Goal: Task Accomplishment & Management: Manage account settings

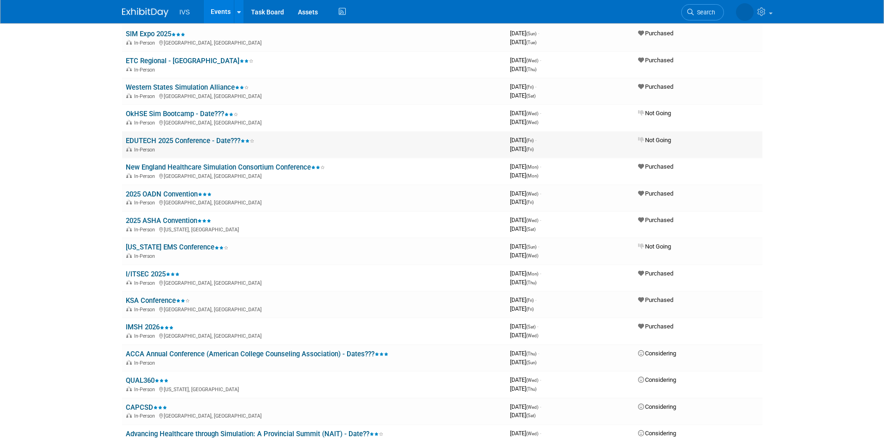
scroll to position [418, 0]
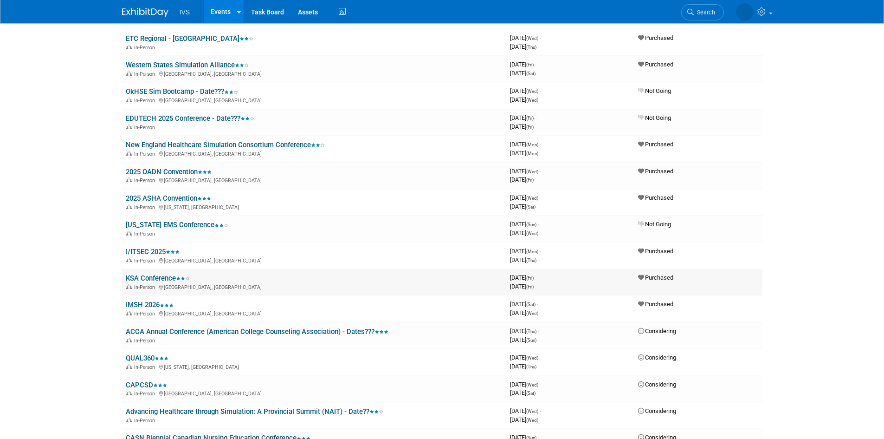
click at [153, 276] on link "KSA Conference" at bounding box center [158, 278] width 64 height 8
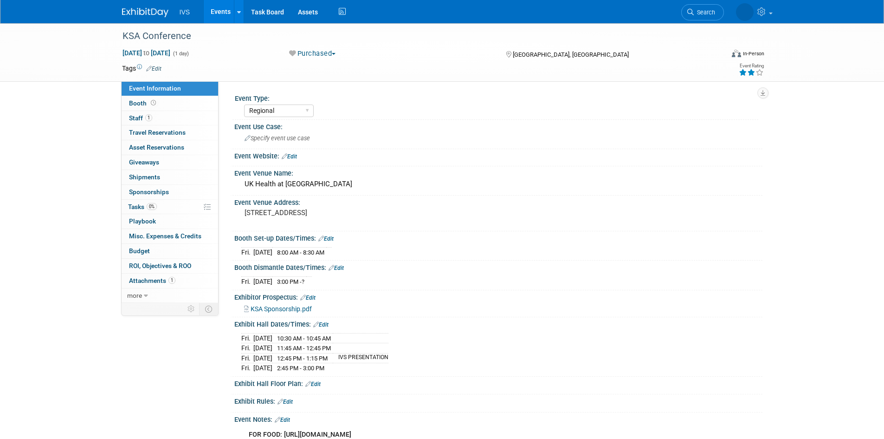
select select "Regional"
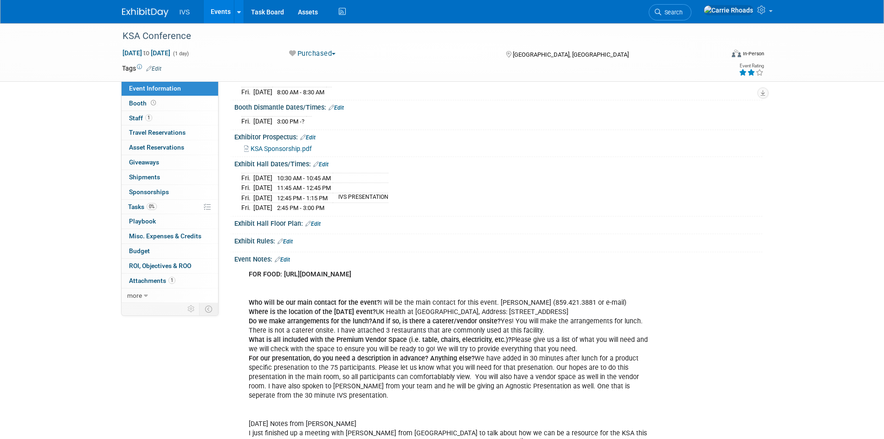
scroll to position [139, 0]
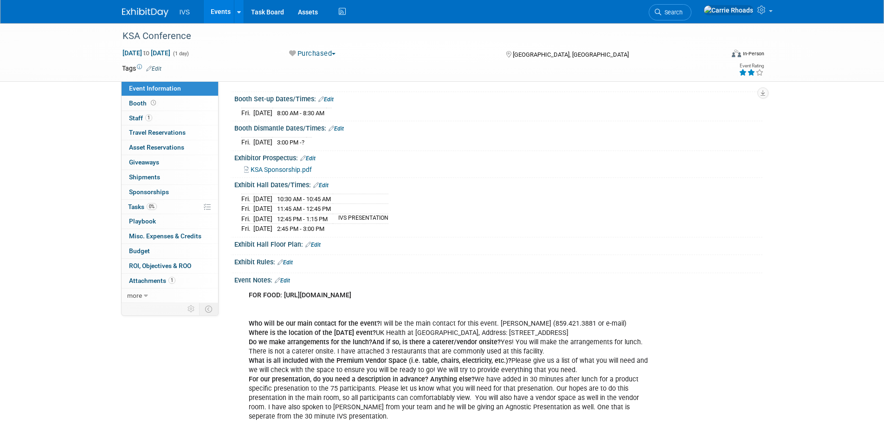
click at [286, 277] on link "Edit" at bounding box center [282, 280] width 15 height 6
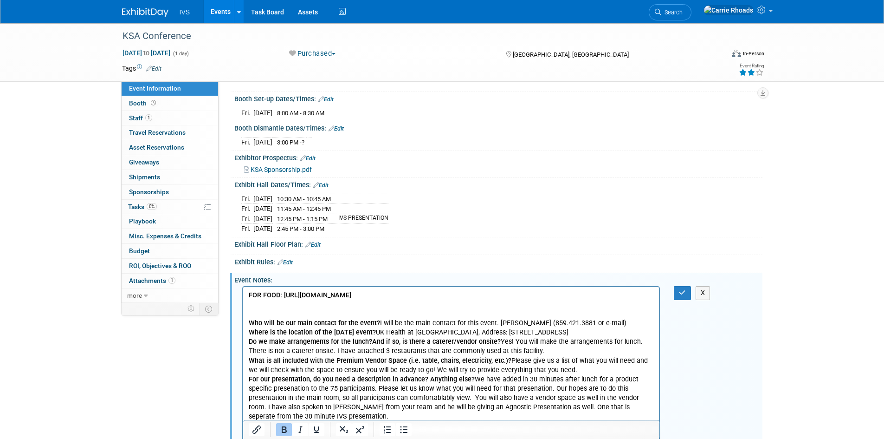
scroll to position [0, 0]
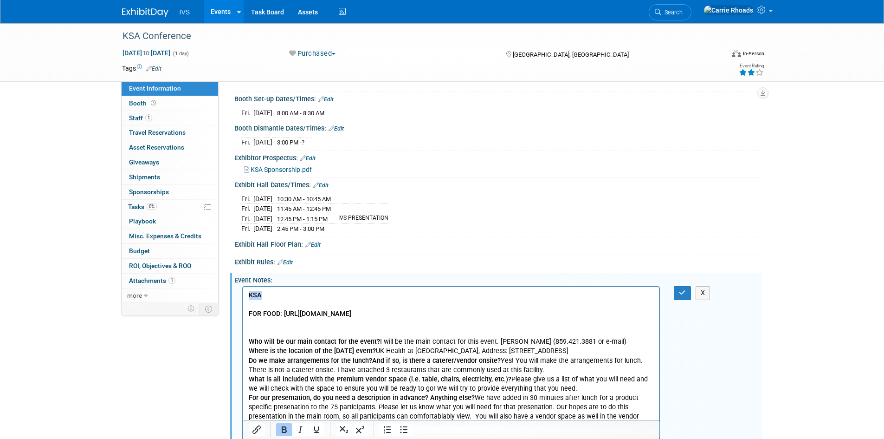
drag, startPoint x: 268, startPoint y: 294, endPoint x: 221, endPoint y: 294, distance: 46.4
click at [243, 294] on html "KSA FOR FOOD: https://dadsfavorites.com/catering/ Who will be our main contact …" at bounding box center [451, 428] width 416 height 283
click at [282, 430] on icon "Bold" at bounding box center [284, 429] width 11 height 11
click at [292, 297] on p "KSA" at bounding box center [451, 295] width 406 height 9
click at [679, 286] on button "button" at bounding box center [682, 292] width 17 height 13
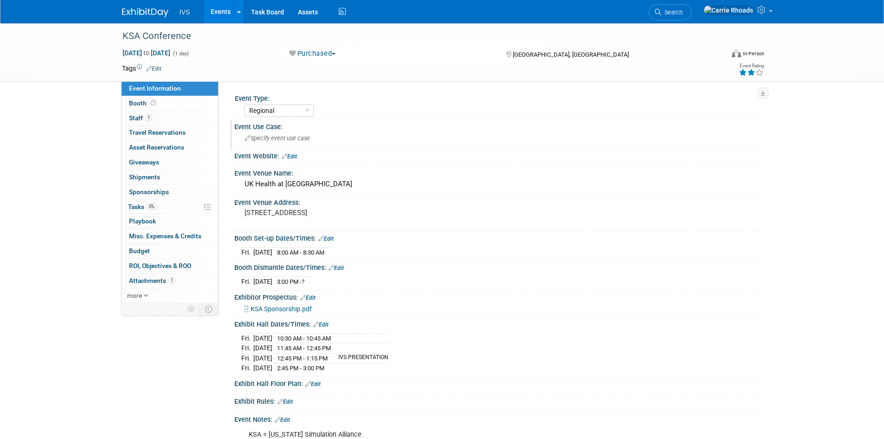
click at [310, 138] on span "Specify event use case" at bounding box center [277, 138] width 65 height 7
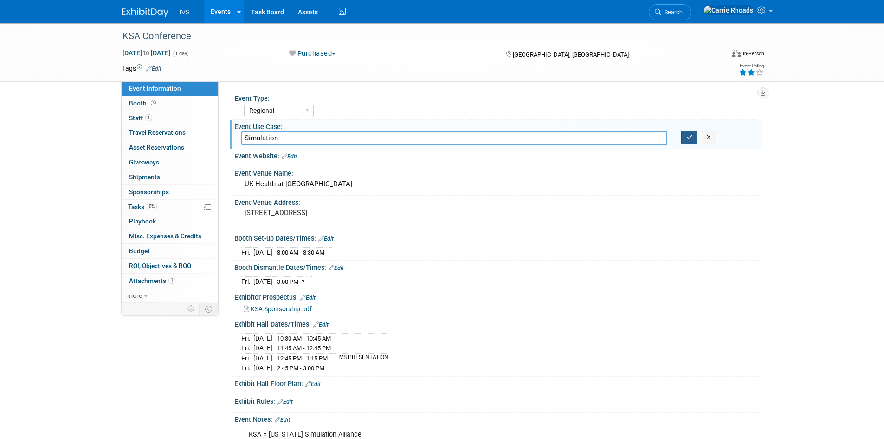
type input "Simulation"
click at [684, 138] on button "button" at bounding box center [689, 137] width 17 height 13
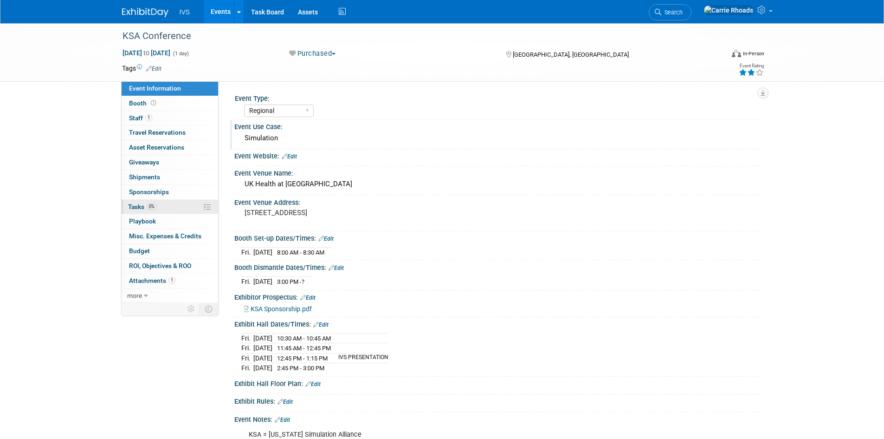
click at [138, 206] on span "Tasks 0%" at bounding box center [142, 206] width 29 height 7
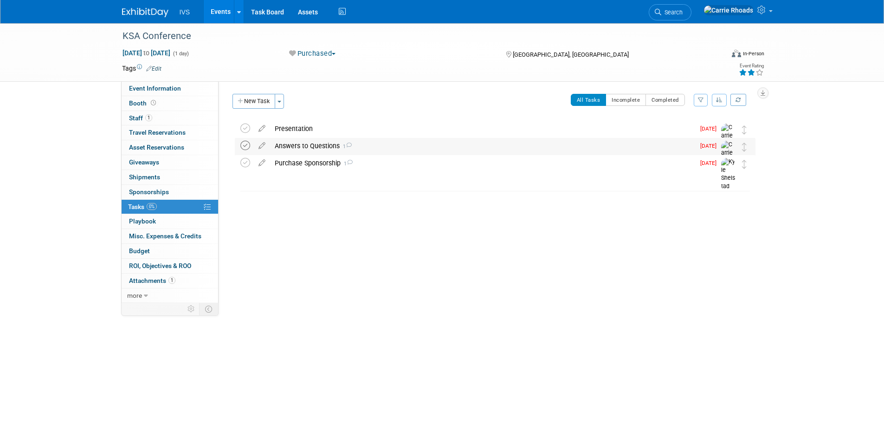
click at [242, 143] on icon at bounding box center [245, 146] width 10 height 10
click at [258, 100] on button "New Task" at bounding box center [254, 101] width 43 height 15
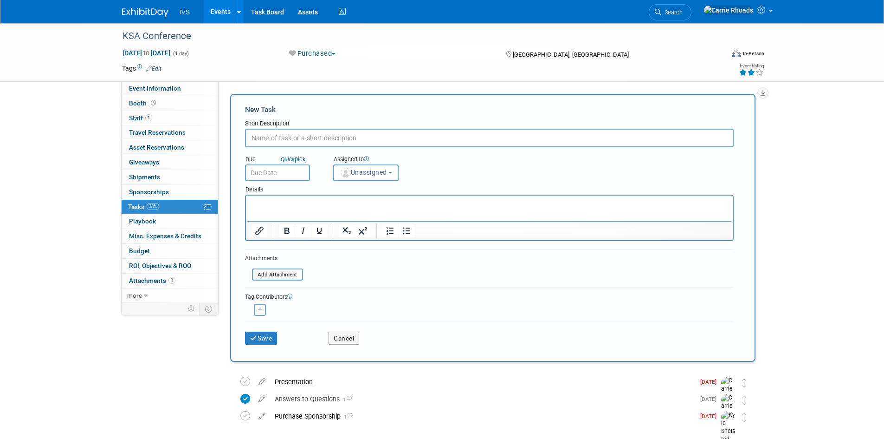
paste input "• Signed Conflict of Interest Form (ATTACHED)"
click at [266, 135] on input "• Signed Conflict of Interest Form (ATTACHED)" at bounding box center [489, 138] width 489 height 19
type input "Signed Conflict of Interest Form (ATTACHED)"
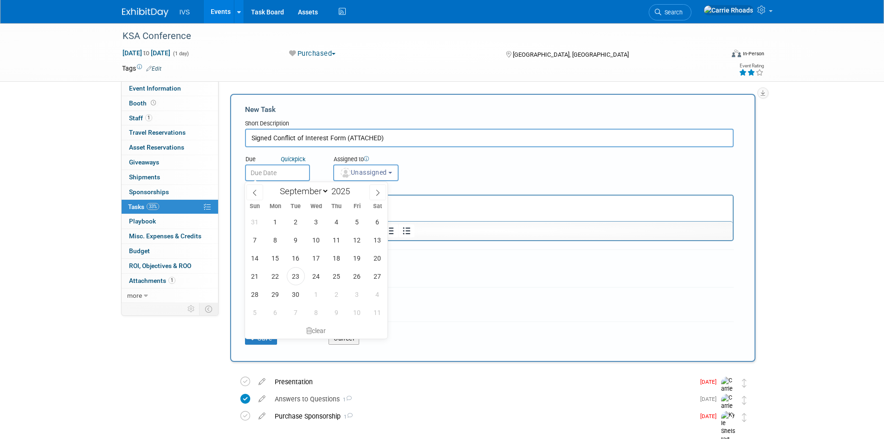
click at [272, 172] on input "text" at bounding box center [277, 172] width 65 height 17
click at [374, 191] on span at bounding box center [378, 192] width 17 height 16
select select "10"
click at [376, 224] on span "1" at bounding box center [378, 222] width 18 height 18
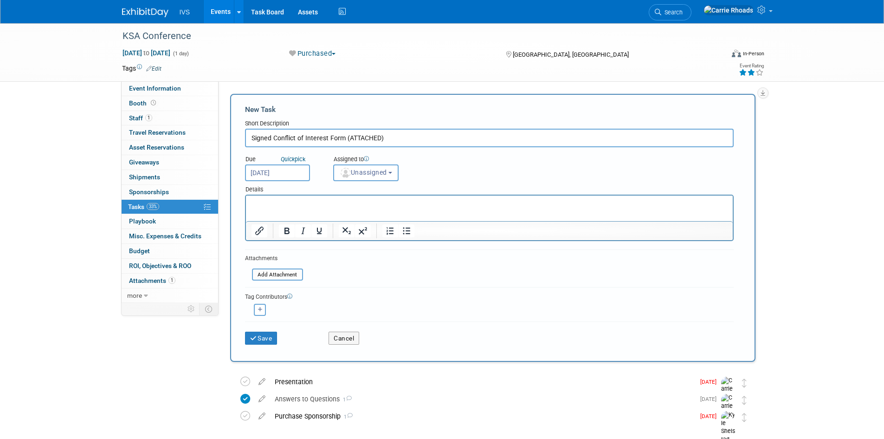
click at [272, 171] on input "Nov 1, 2025" at bounding box center [277, 172] width 65 height 17
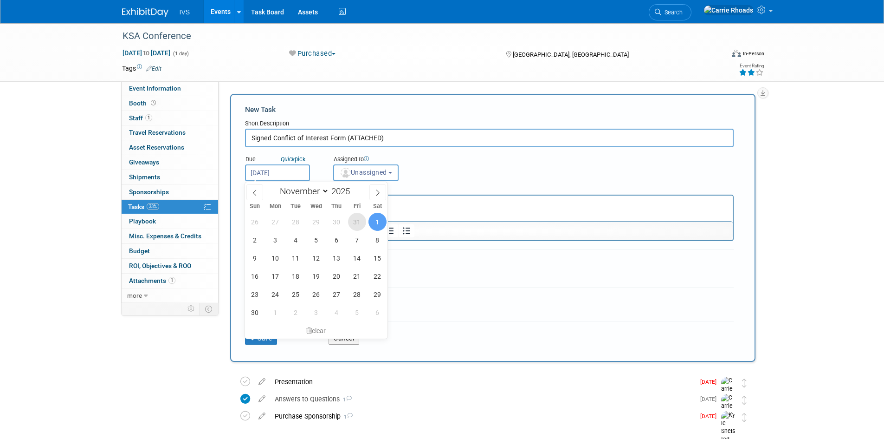
click at [353, 220] on span "31" at bounding box center [357, 222] width 18 height 18
type input "Oct 31, 2025"
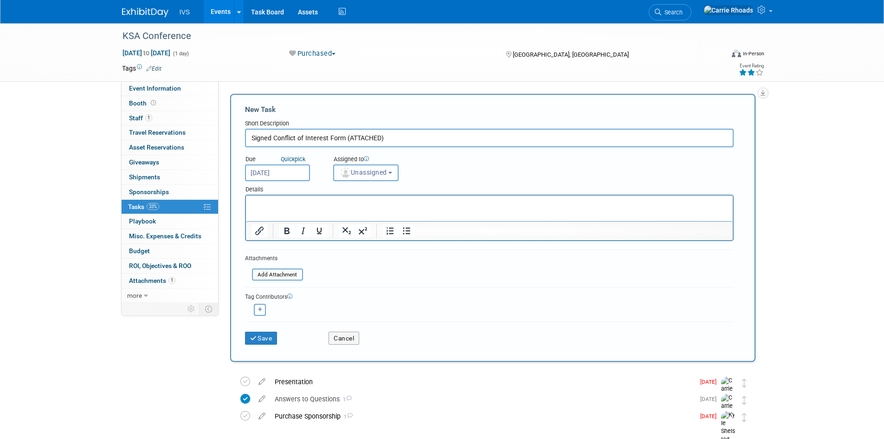
click at [371, 171] on span "Unassigned" at bounding box center [363, 172] width 47 height 7
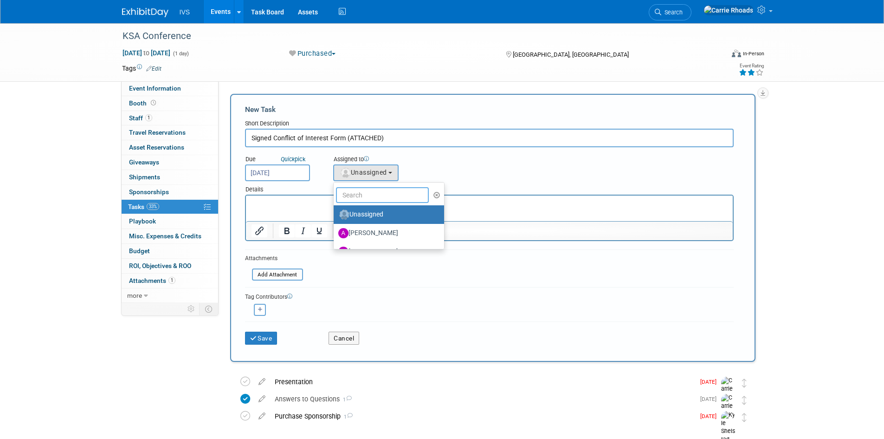
click at [360, 192] on input "text" at bounding box center [382, 195] width 93 height 16
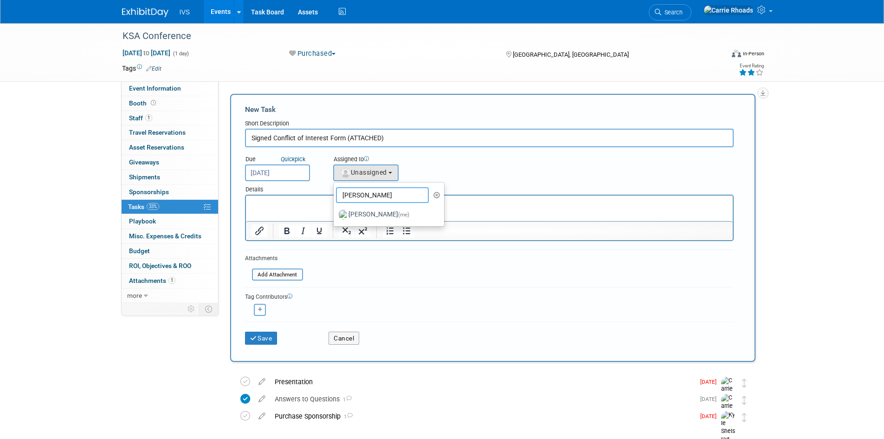
type input "[PERSON_NAME]"
click at [280, 208] on html at bounding box center [489, 201] width 487 height 13
click at [279, 208] on html at bounding box center [489, 201] width 487 height 13
click at [350, 264] on form "New Task Short Description Signed Conflict of Interest Form (ATTACHED) Due Quic…" at bounding box center [493, 227] width 496 height 247
click at [301, 208] on html at bounding box center [489, 201] width 487 height 13
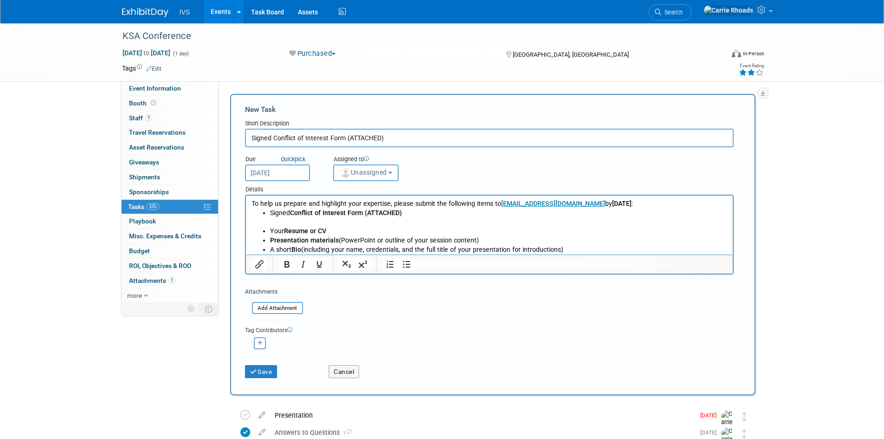
click at [293, 221] on p "Rich Text Area. Press ALT-0 for help." at bounding box center [489, 222] width 476 height 9
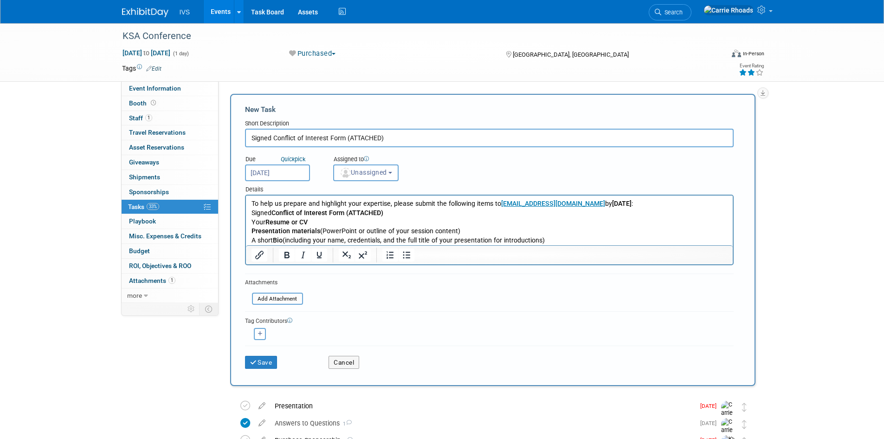
drag, startPoint x: 547, startPoint y: 241, endPoint x: 482, endPoint y: 407, distance: 178.4
click at [246, 211] on html "To help us prepare and highlight your expertise, please submit the following it…" at bounding box center [489, 220] width 487 height 50
click at [404, 252] on icon "Bullet list" at bounding box center [406, 255] width 7 height 7
click at [370, 175] on span "Unassigned" at bounding box center [363, 172] width 47 height 7
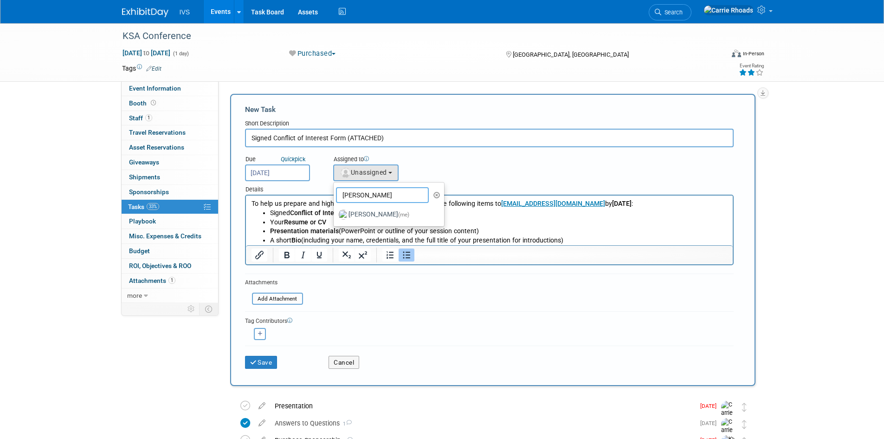
click at [363, 196] on input "[PERSON_NAME]" at bounding box center [382, 195] width 93 height 16
click at [365, 210] on label "[PERSON_NAME] (me)" at bounding box center [386, 214] width 97 height 15
click at [335, 210] on input "[PERSON_NAME] (me)" at bounding box center [332, 213] width 6 height 6
select select "5b2fb08f-64b8-4437-9630-b83e86b7043e"
click at [263, 361] on button "Save" at bounding box center [261, 362] width 32 height 13
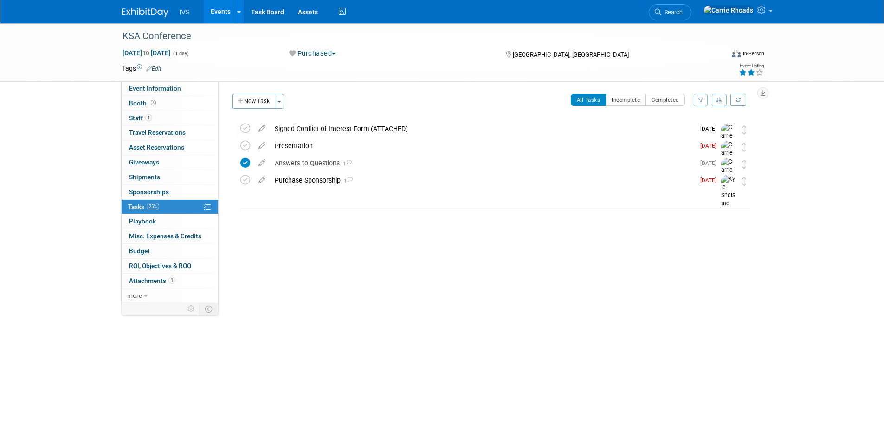
click at [298, 127] on div "Signed Conflict of Interest Form (ATTACHED)" at bounding box center [482, 129] width 425 height 16
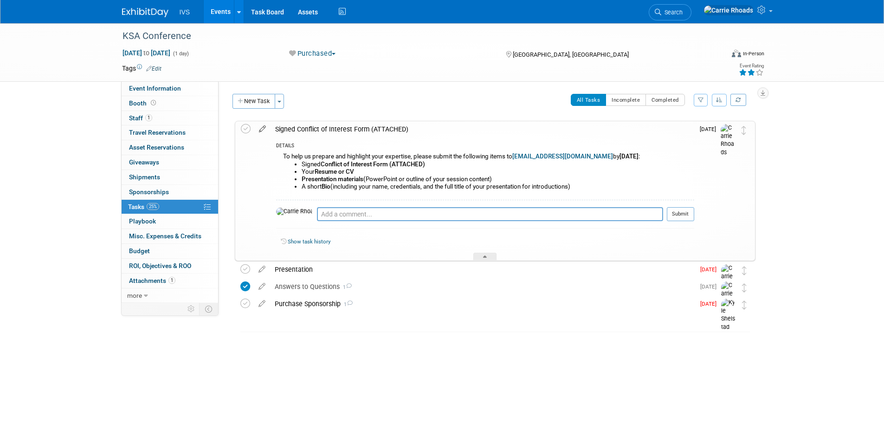
click at [264, 126] on icon at bounding box center [262, 127] width 16 height 12
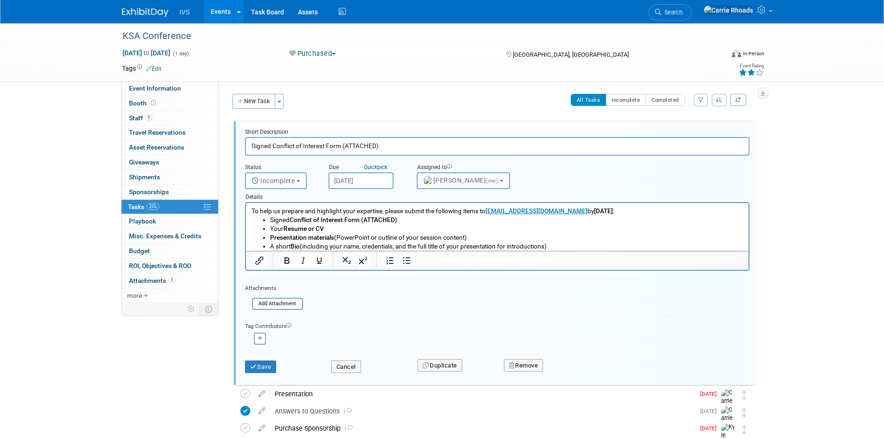
drag, startPoint x: 406, startPoint y: 146, endPoint x: 247, endPoint y: 145, distance: 159.7
click at [247, 145] on input "Signed Conflict of Interest Form (ATTACHED)" at bounding box center [497, 146] width 505 height 18
type input "Presentation Documents"
click at [264, 363] on button "Save" at bounding box center [261, 366] width 32 height 13
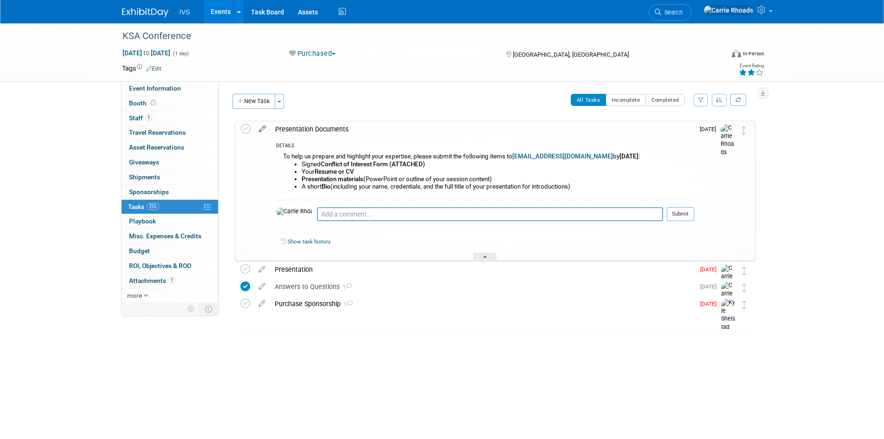
click at [260, 126] on icon at bounding box center [262, 127] width 16 height 12
select select "9"
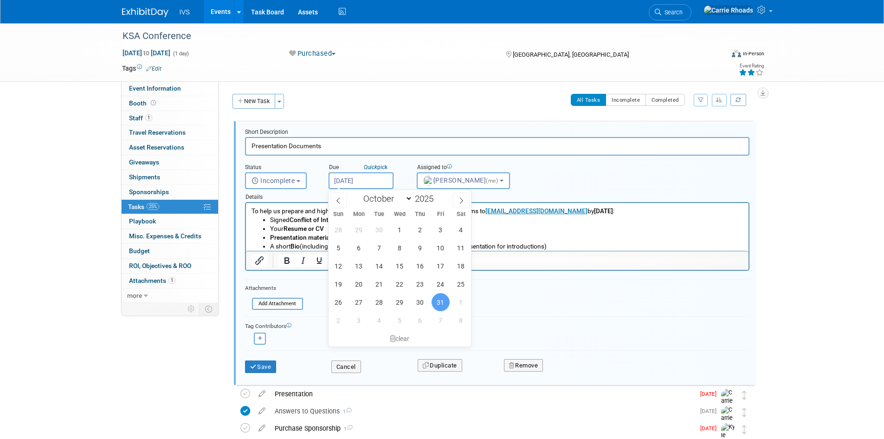
click at [353, 178] on input "Oct 31, 2025" at bounding box center [361, 180] width 65 height 17
click at [440, 283] on span "24" at bounding box center [441, 284] width 18 height 18
type input "Oct 24, 2025"
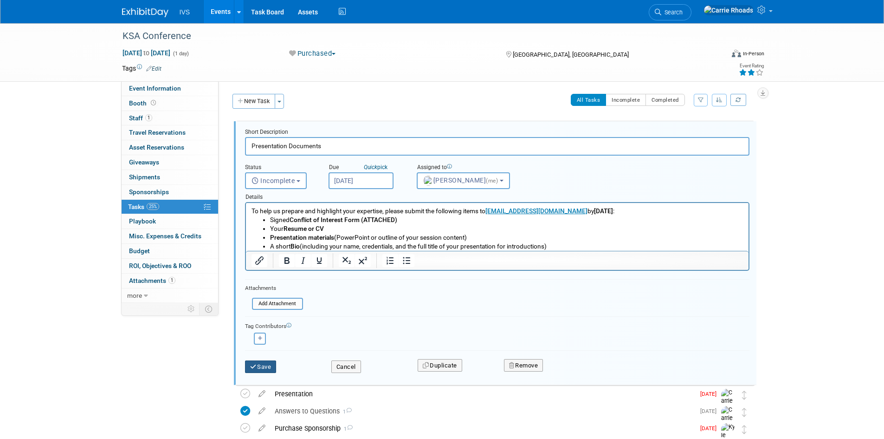
click at [255, 363] on icon "submit" at bounding box center [253, 366] width 7 height 6
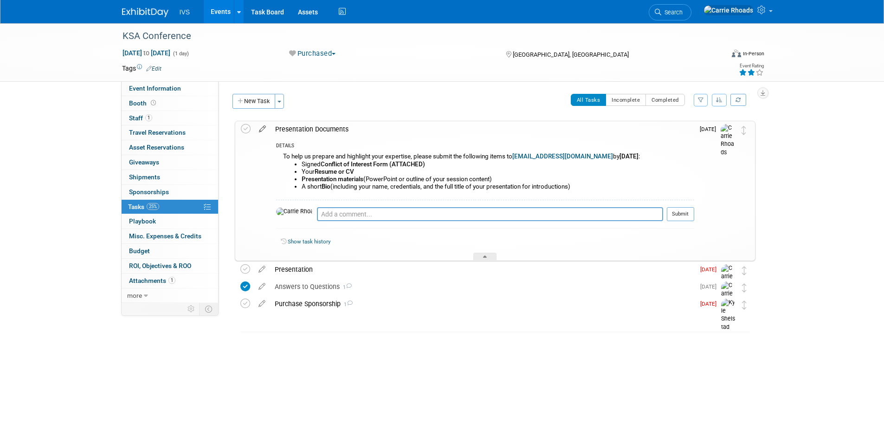
click at [258, 130] on icon at bounding box center [262, 127] width 16 height 12
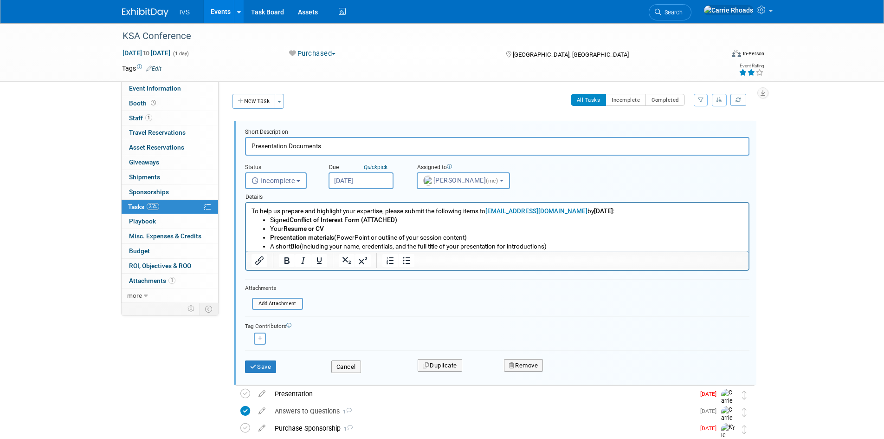
drag, startPoint x: 563, startPoint y: 246, endPoint x: 244, endPoint y: 206, distance: 321.4
click at [246, 206] on html "To help us prepare and highlight your expertise, please submit the following it…" at bounding box center [497, 227] width 503 height 48
click at [287, 260] on icon "Bold" at bounding box center [287, 260] width 5 height 6
click at [265, 367] on button "Save" at bounding box center [261, 366] width 32 height 13
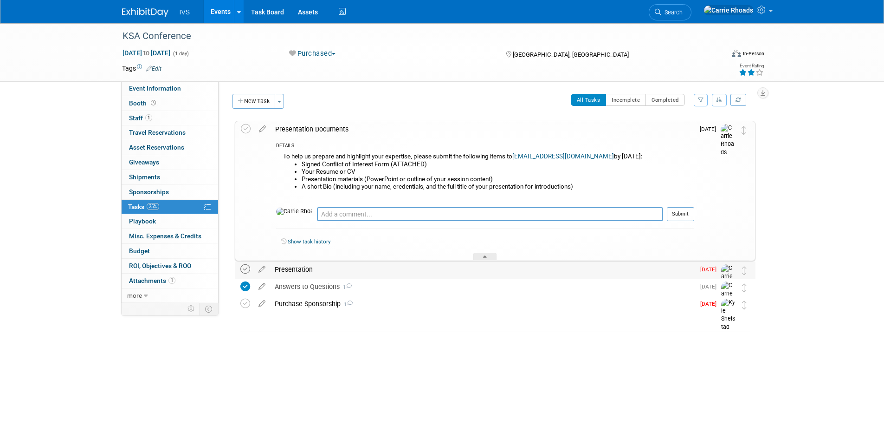
click at [247, 270] on icon at bounding box center [245, 269] width 10 height 10
click at [137, 11] on img at bounding box center [145, 12] width 46 height 9
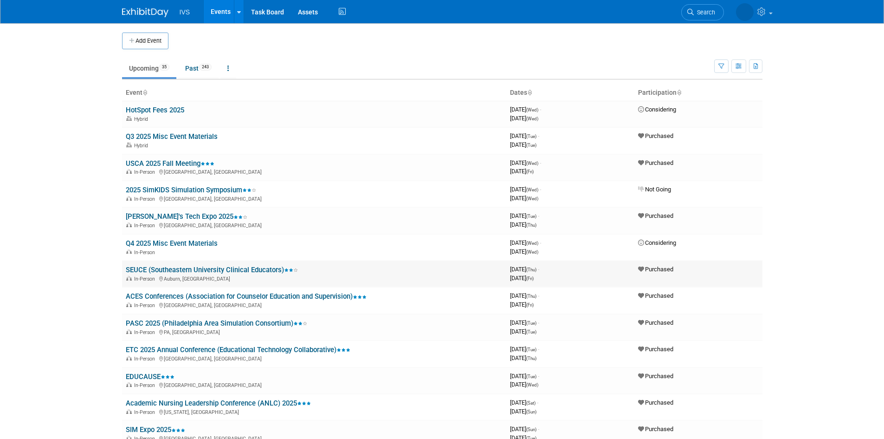
click at [152, 268] on link "SEUCE (Southeastern University Clinical Educators)" at bounding box center [212, 270] width 172 height 8
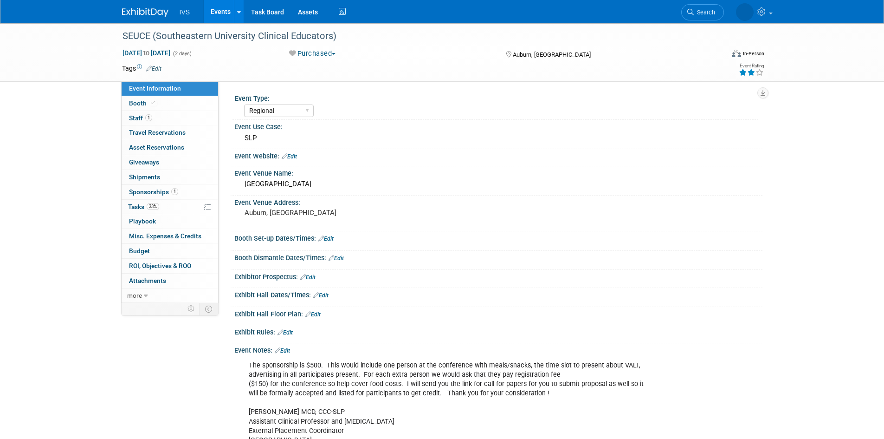
select select "Regional"
click at [143, 105] on span "Booth" at bounding box center [143, 102] width 28 height 7
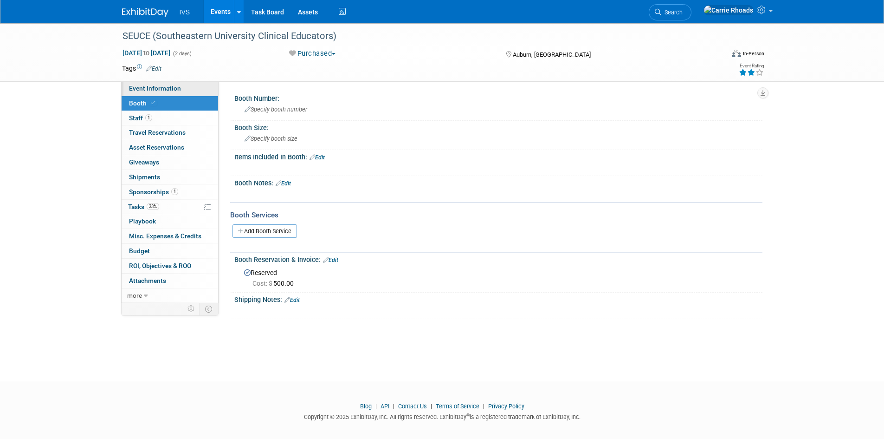
click at [149, 90] on span "Event Information" at bounding box center [155, 87] width 52 height 7
select select "Regional"
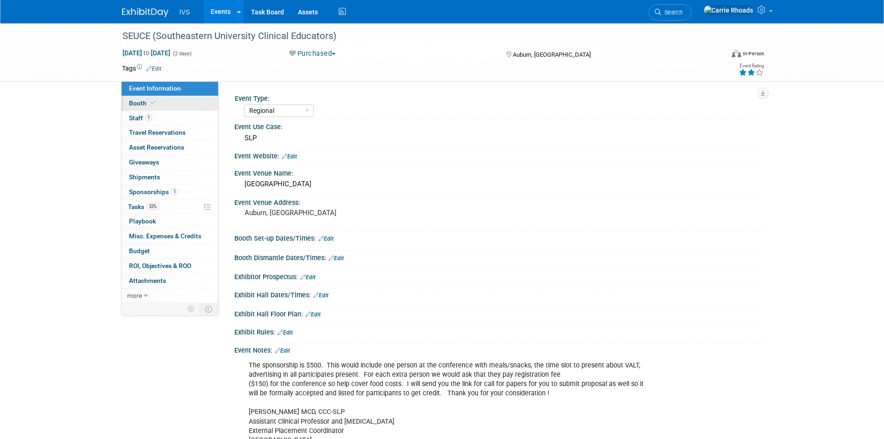
click at [139, 103] on span "Booth" at bounding box center [143, 102] width 28 height 7
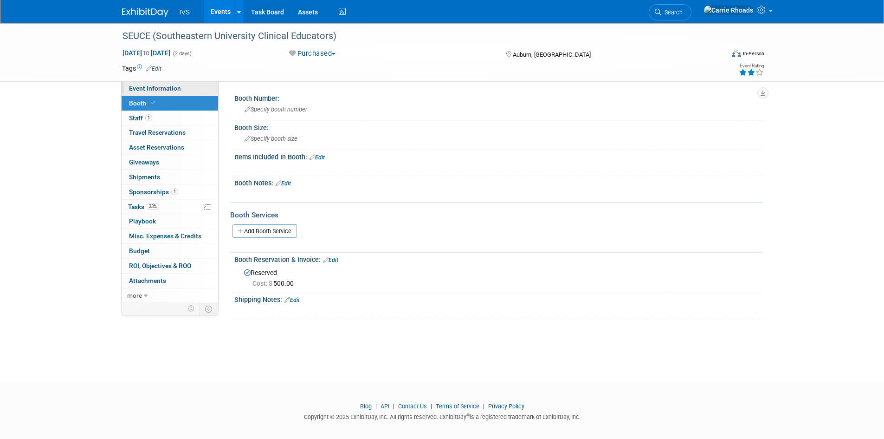
click at [140, 92] on link "Event Information" at bounding box center [170, 88] width 97 height 14
select select "Regional"
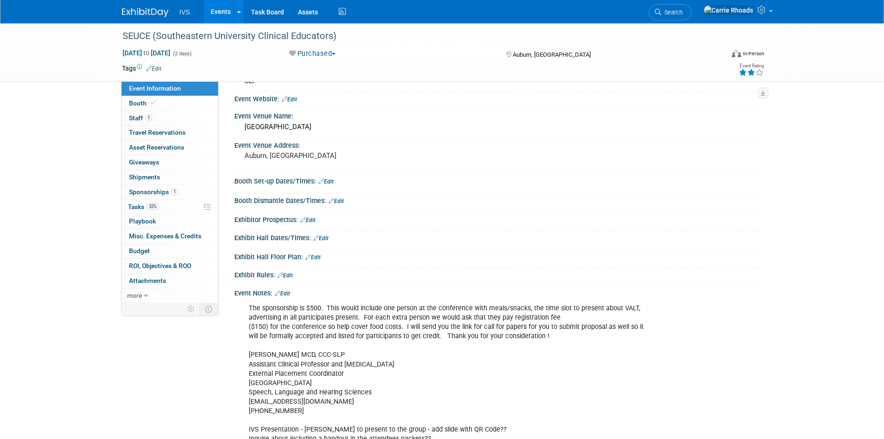
scroll to position [46, 0]
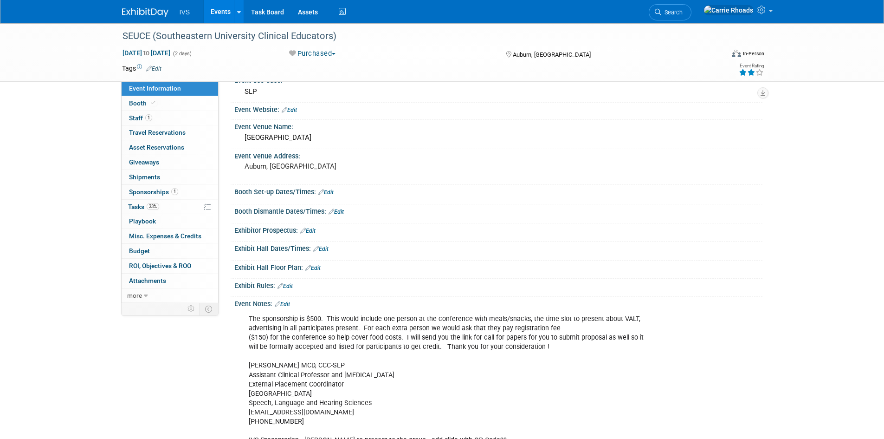
click at [288, 301] on link "Edit" at bounding box center [282, 304] width 15 height 6
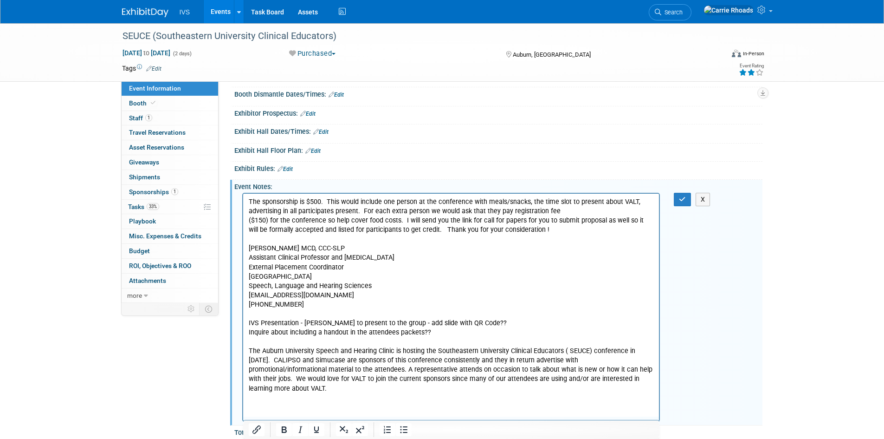
scroll to position [186, 0]
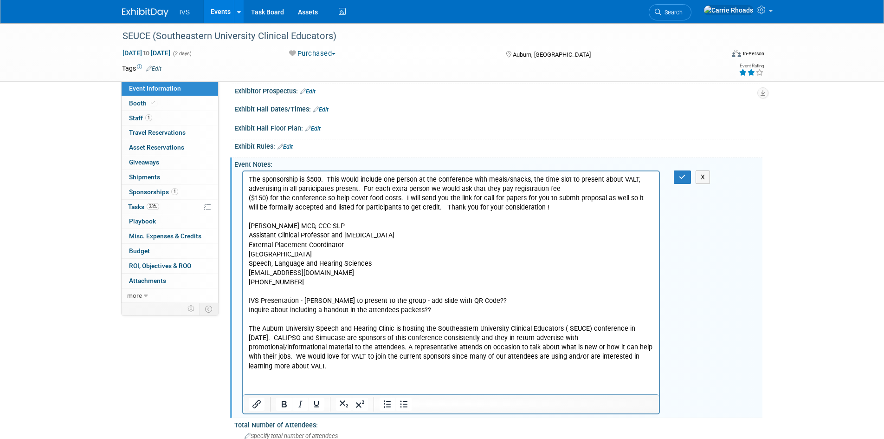
click at [458, 309] on p "The sponsorship is $500. This would include one person at the conference with m…" at bounding box center [451, 273] width 406 height 196
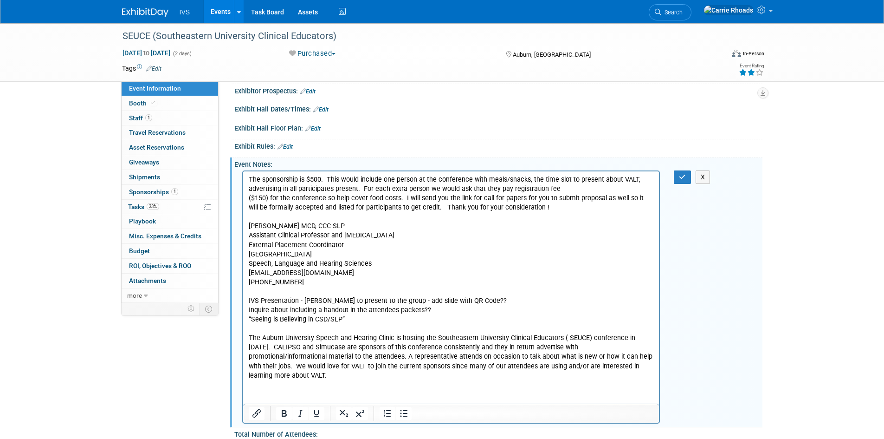
click at [248, 318] on body "The sponsorship is $500. This would include one person at the conference with m…" at bounding box center [451, 277] width 407 height 205
click at [448, 313] on p "The sponsorship is $500. This would include one person at the conference with m…" at bounding box center [451, 245] width 406 height 140
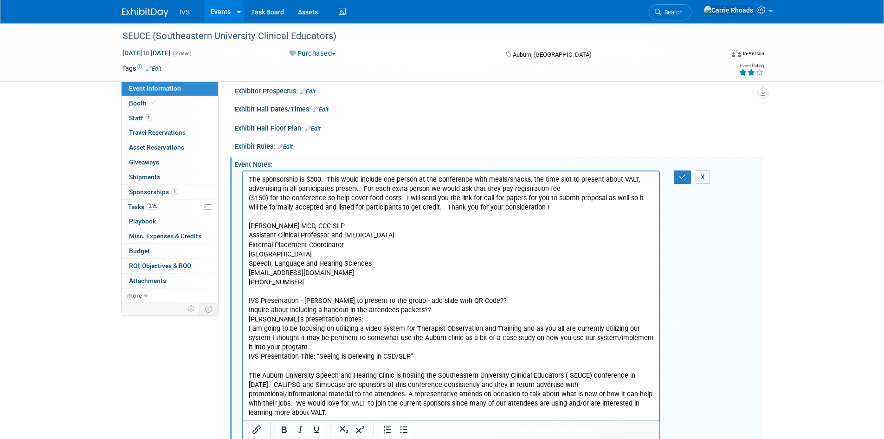
drag, startPoint x: 336, startPoint y: 318, endPoint x: 354, endPoint y: 317, distance: 18.1
click at [336, 317] on p "Joe's presentation notes:" at bounding box center [451, 318] width 406 height 9
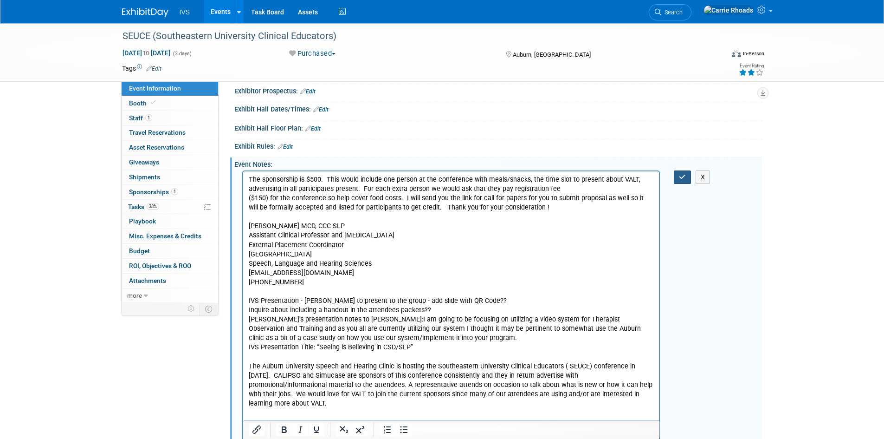
click at [683, 176] on icon "button" at bounding box center [682, 177] width 7 height 6
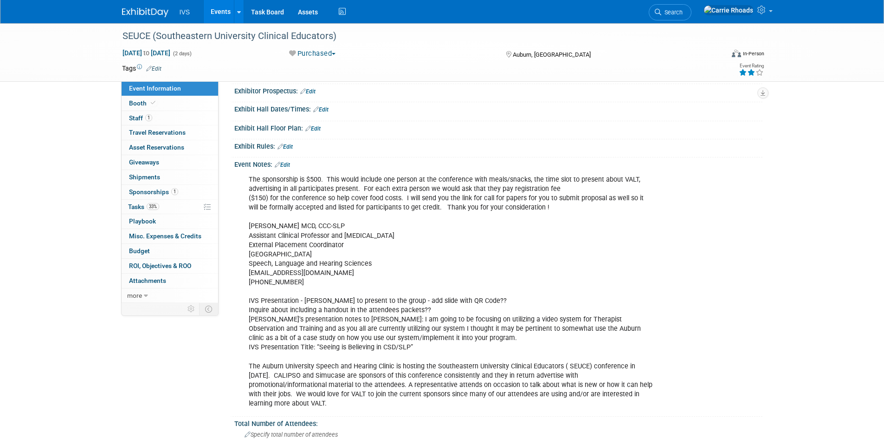
click at [123, 350] on div "Event Information Event Info Booth Booth 1 Staff 1 Staff 0 Travel Reservations …" at bounding box center [442, 169] width 655 height 663
click at [135, 14] on img at bounding box center [145, 12] width 46 height 9
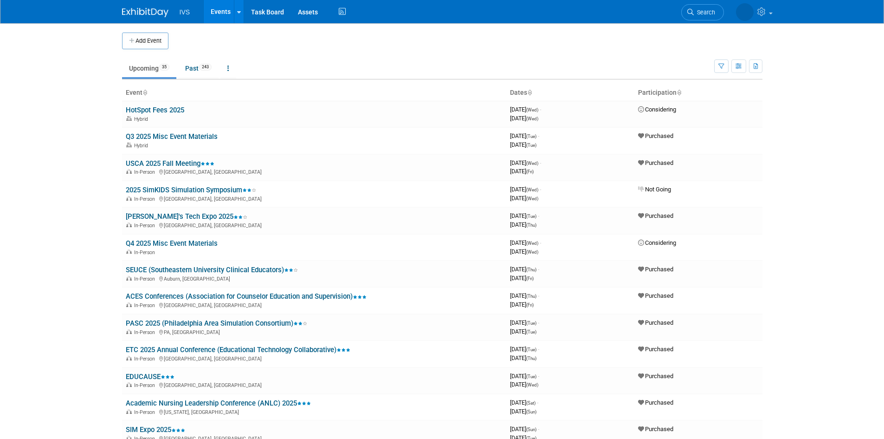
click at [41, 231] on body "IVS Events Add Event Bulk Upload Events Shareable Event Boards Recently Viewed …" at bounding box center [442, 219] width 884 height 439
click at [141, 39] on button "Add Event" at bounding box center [145, 40] width 46 height 17
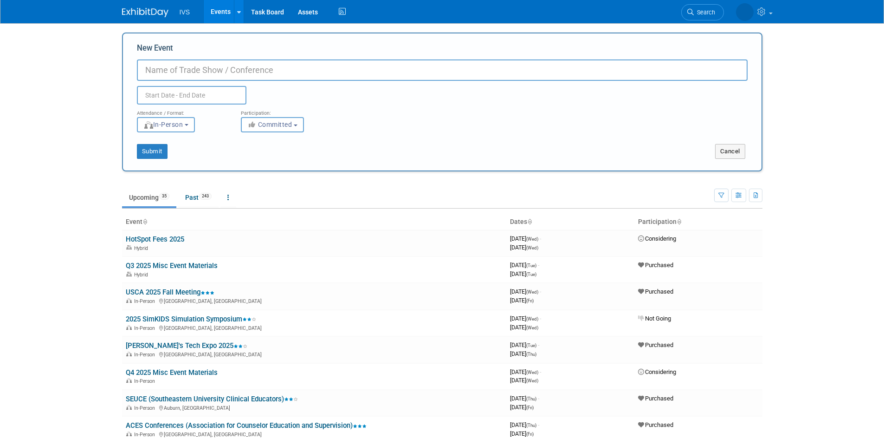
click at [176, 64] on input "New Event" at bounding box center [442, 69] width 611 height 21
paste input "Central New Mexico Community College- Emerging Technology in Allied Healthcare …"
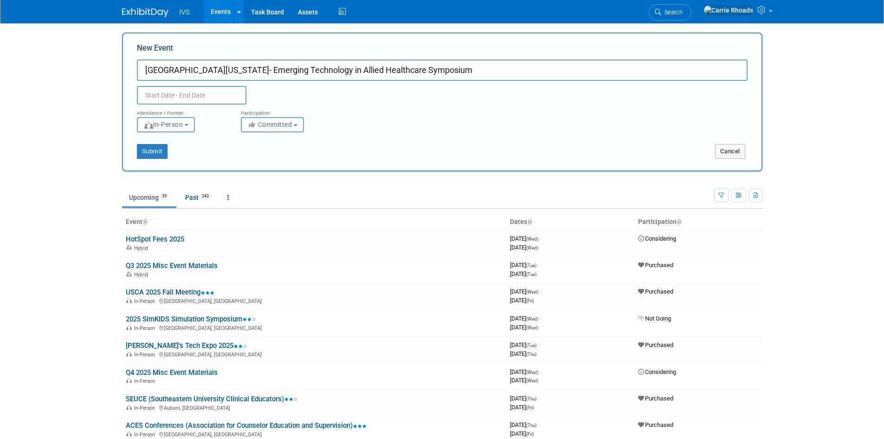
click at [294, 68] on input "Central New Mexico Community College- Emerging Technology in Allied Healthcare …" at bounding box center [442, 69] width 611 height 21
type input "[GEOGRAPHIC_DATA][US_STATE] - Emerging Technology in Allied Healthcare Symposium"
click at [275, 126] on span "Committed" at bounding box center [269, 124] width 45 height 7
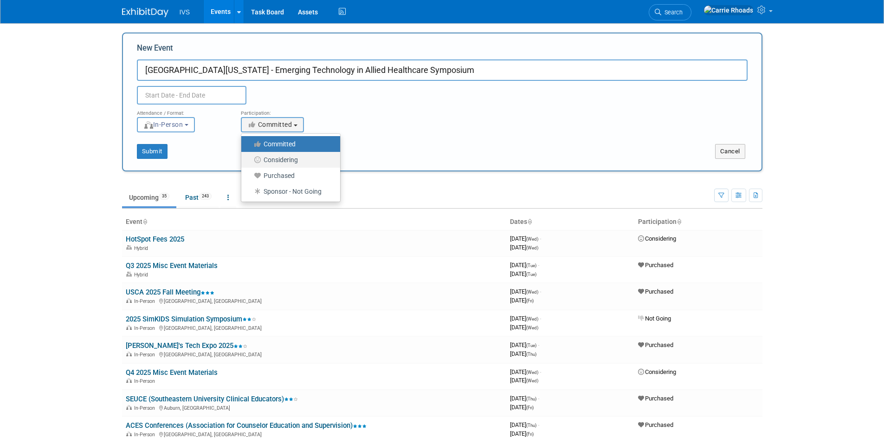
click at [285, 157] on label "Considering" at bounding box center [288, 160] width 85 height 12
click at [250, 157] on input "Considering" at bounding box center [247, 160] width 6 height 6
select select "2"
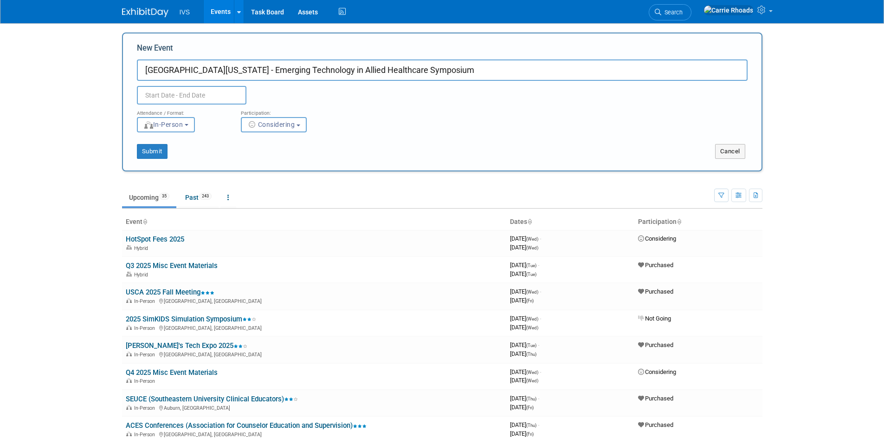
click at [185, 97] on input "text" at bounding box center [192, 95] width 110 height 19
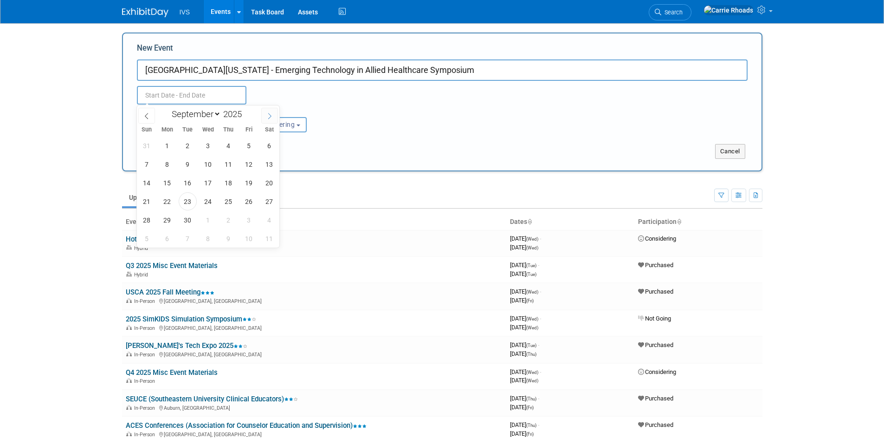
click at [270, 114] on icon at bounding box center [269, 116] width 6 height 6
select select "10"
click at [208, 203] on span "19" at bounding box center [208, 201] width 18 height 18
type input "[DATE] to [DATE]"
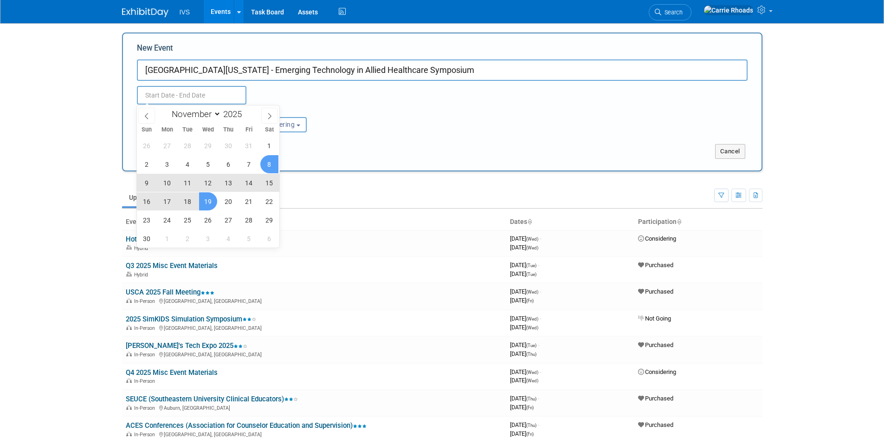
type input "[DATE] to [DATE]"
click at [342, 154] on div "Submit" at bounding box center [256, 151] width 266 height 15
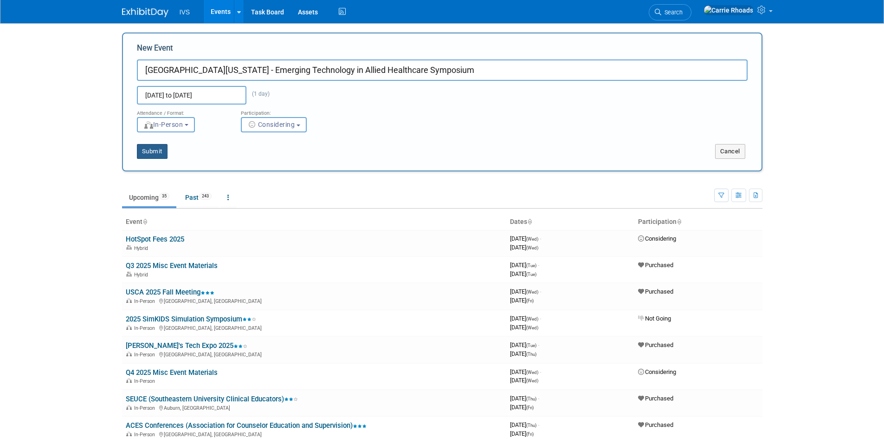
click at [151, 148] on button "Submit" at bounding box center [152, 151] width 31 height 15
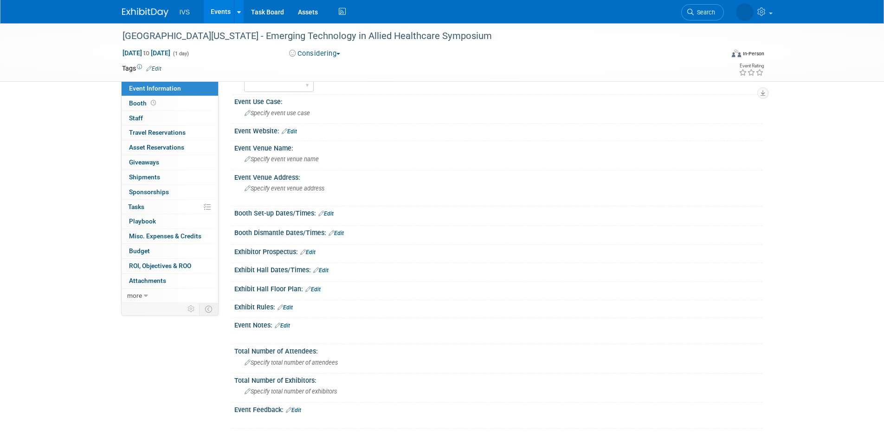
scroll to position [93, 0]
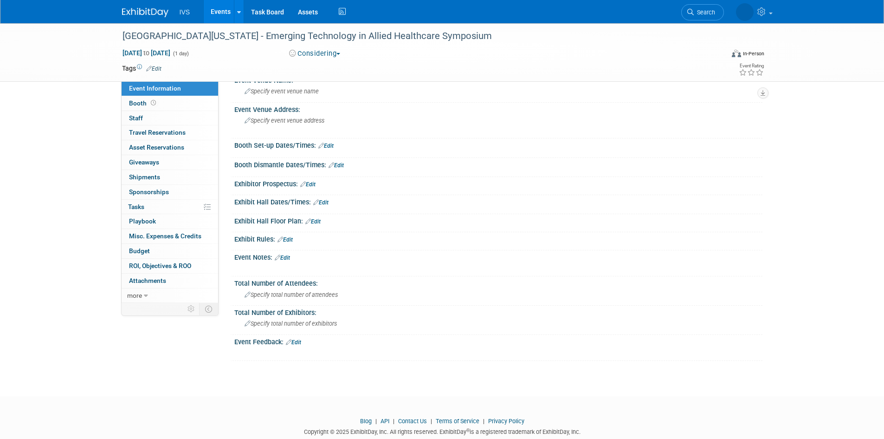
click at [289, 259] on link "Edit" at bounding box center [282, 257] width 15 height 6
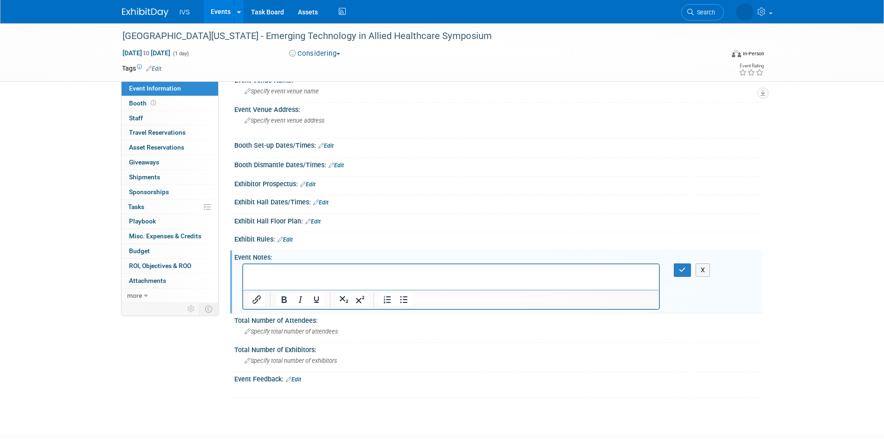
scroll to position [0, 0]
click at [280, 272] on p "Rich Text Area. Press ALT-0 for help." at bounding box center [451, 271] width 406 height 9
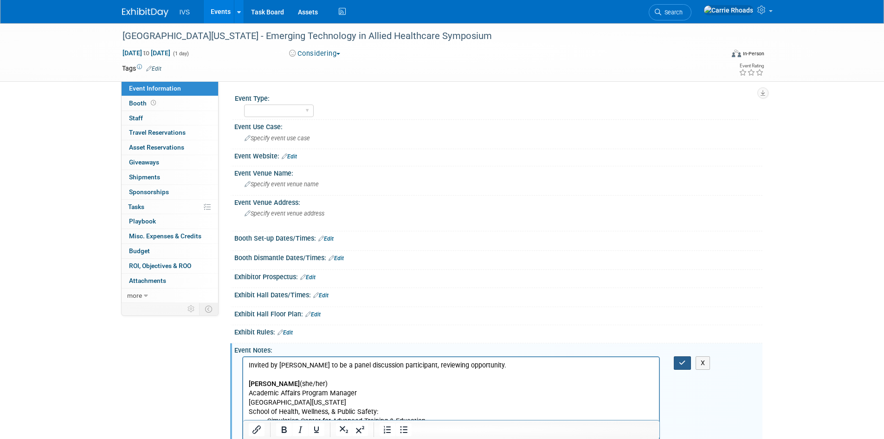
click at [683, 358] on button "button" at bounding box center [682, 362] width 17 height 13
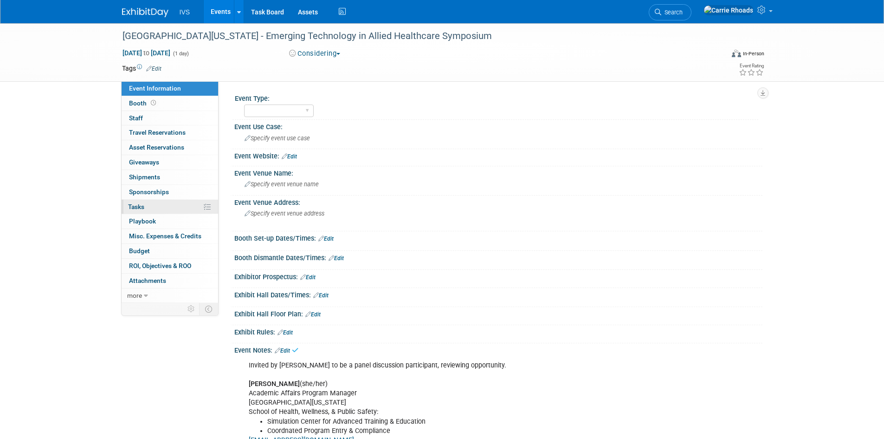
click at [144, 203] on span "Tasks 0%" at bounding box center [136, 206] width 16 height 7
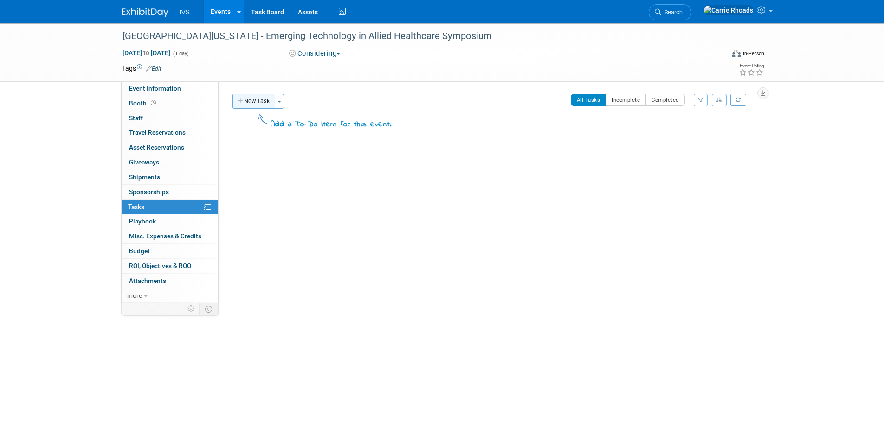
click at [255, 97] on button "New Task" at bounding box center [254, 101] width 43 height 15
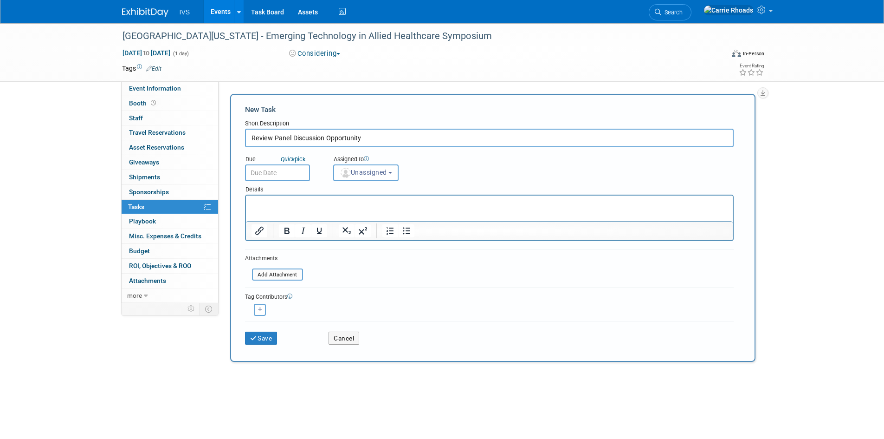
type input "Review Panel Discussion Opportunity"
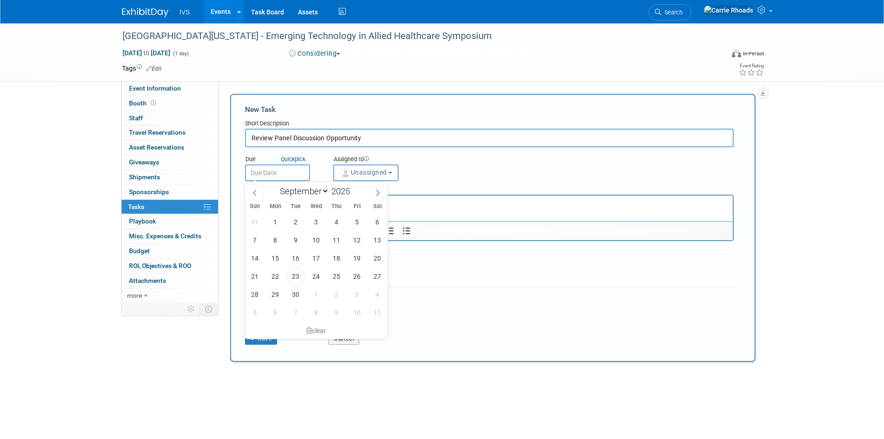
click at [277, 167] on input "text" at bounding box center [277, 172] width 65 height 17
drag, startPoint x: 357, startPoint y: 279, endPoint x: 115, endPoint y: 19, distance: 354.7
click at [357, 279] on span "26" at bounding box center [357, 276] width 18 height 18
type input "[DATE]"
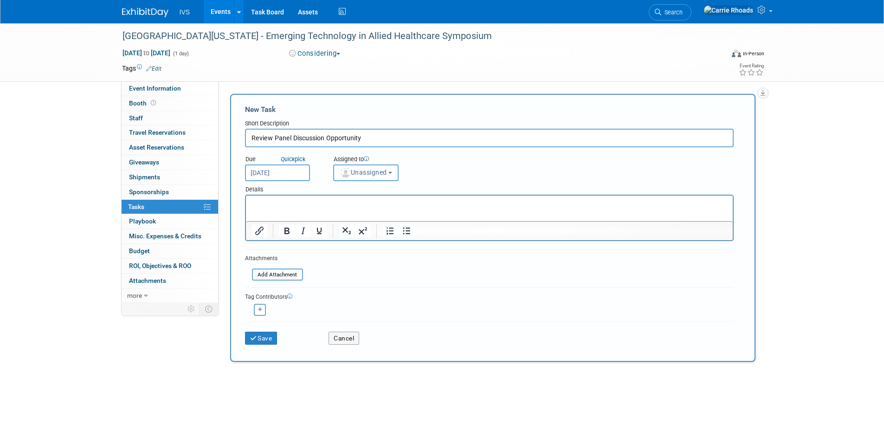
click at [369, 176] on span "Unassigned" at bounding box center [363, 172] width 47 height 7
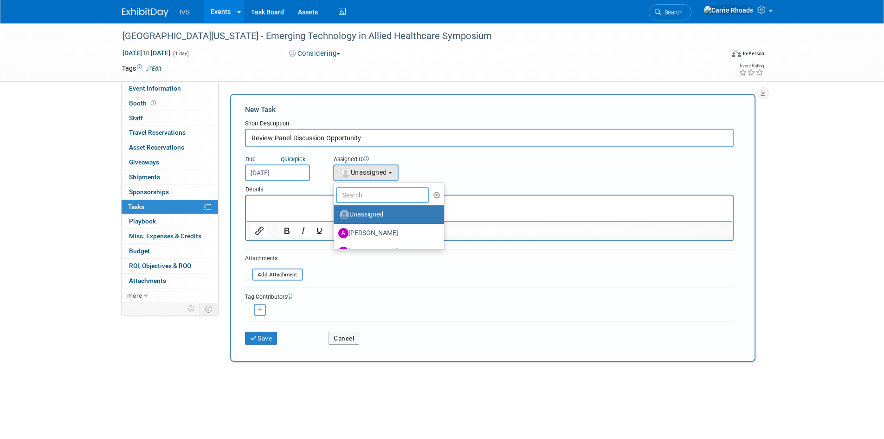
click at [367, 200] on input "text" at bounding box center [382, 195] width 93 height 16
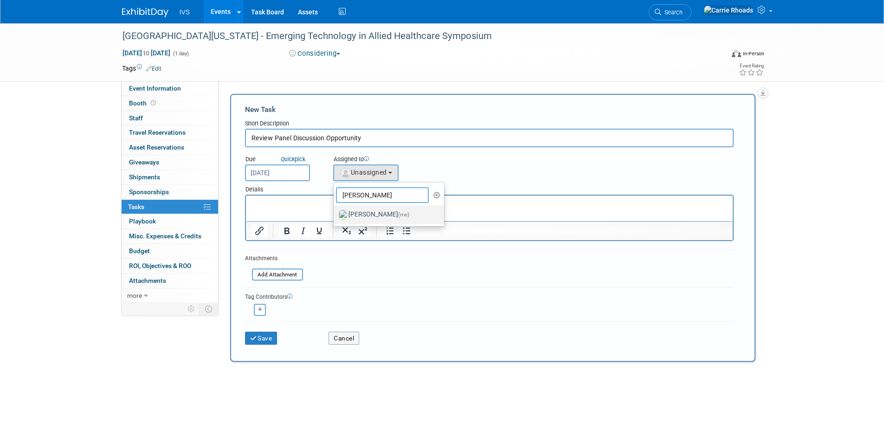
type input "[PERSON_NAME]"
drag, startPoint x: 372, startPoint y: 218, endPoint x: 125, endPoint y: 23, distance: 314.4
click at [372, 218] on label "[PERSON_NAME] (me)" at bounding box center [386, 214] width 97 height 15
click at [335, 216] on input "[PERSON_NAME] (me)" at bounding box center [332, 213] width 6 height 6
select select "5b2fb08f-64b8-4437-9630-b83e86b7043e"
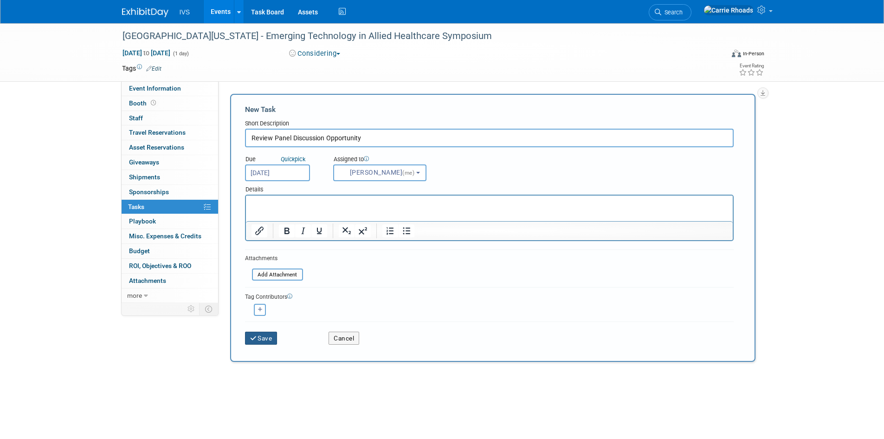
click at [266, 339] on button "Save" at bounding box center [261, 337] width 32 height 13
